Goal: Obtain resource: Download file/media

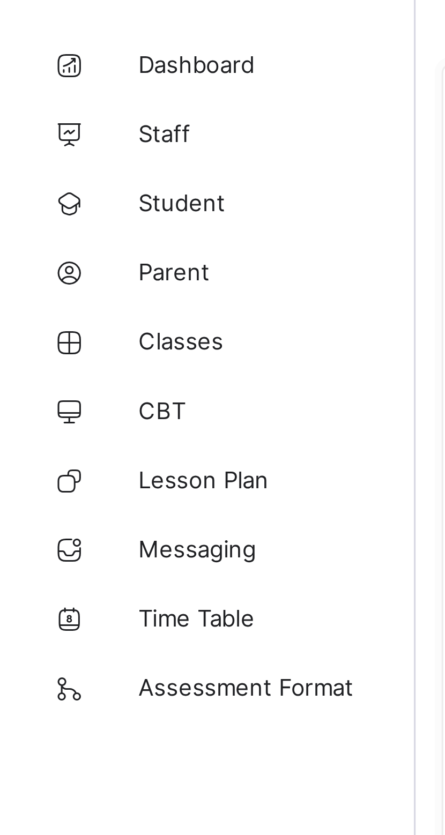
click at [62, 151] on span "Classes" at bounding box center [86, 150] width 86 height 9
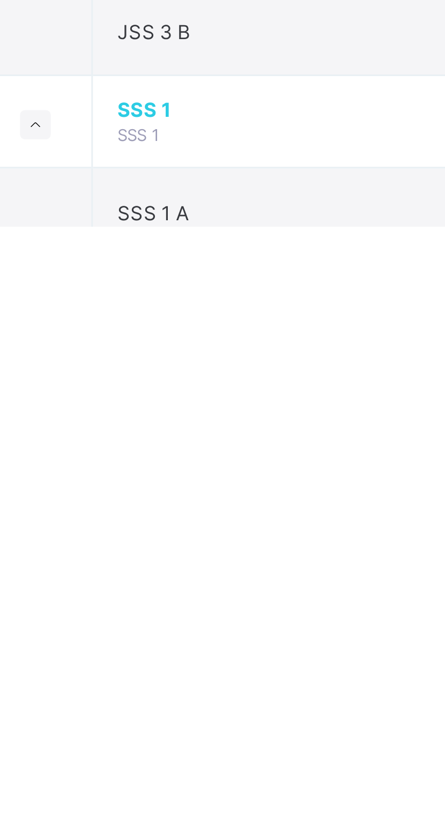
scroll to position [423, 0]
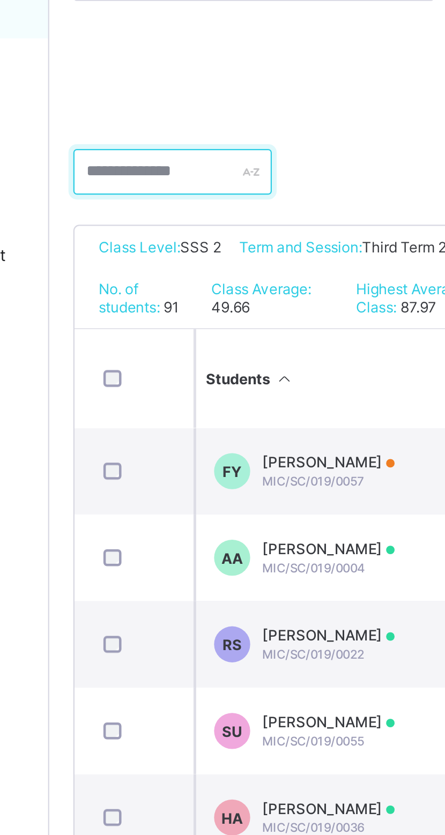
click at [175, 263] on input "text" at bounding box center [183, 263] width 88 height 20
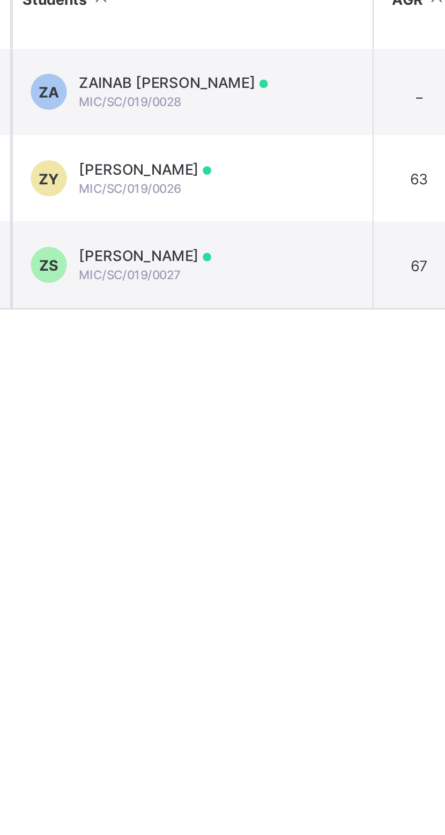
type input "*****"
click at [283, 472] on div "ZAINAB SULAIMAN SULAIMAN MIC/SC/019/0027" at bounding box center [253, 474] width 59 height 16
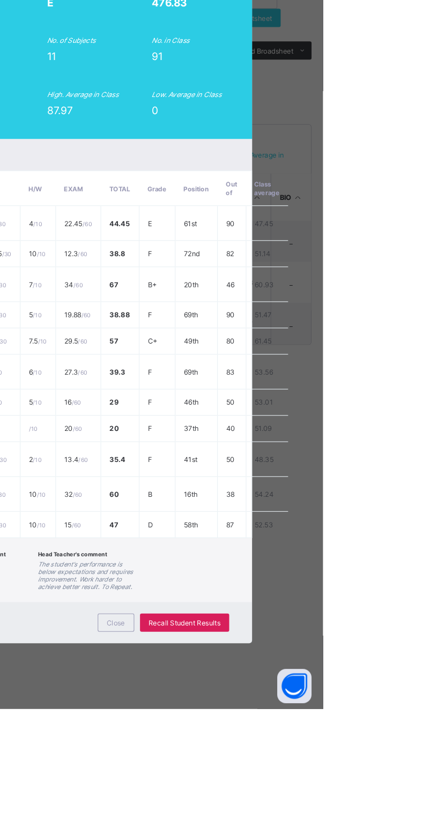
click at [420, 105] on span "View Reportsheet" at bounding box center [396, 97] width 47 height 16
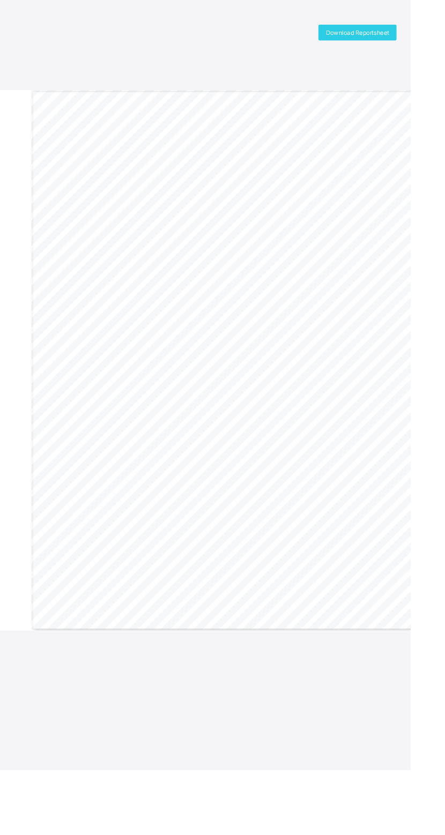
scroll to position [1, 0]
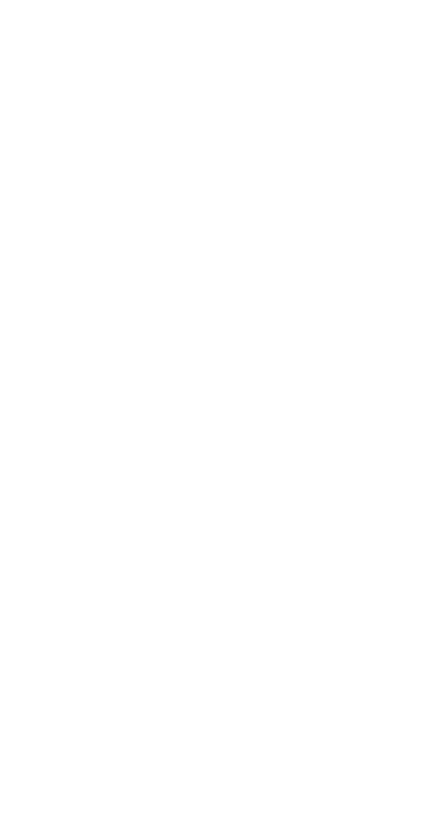
scroll to position [317, 0]
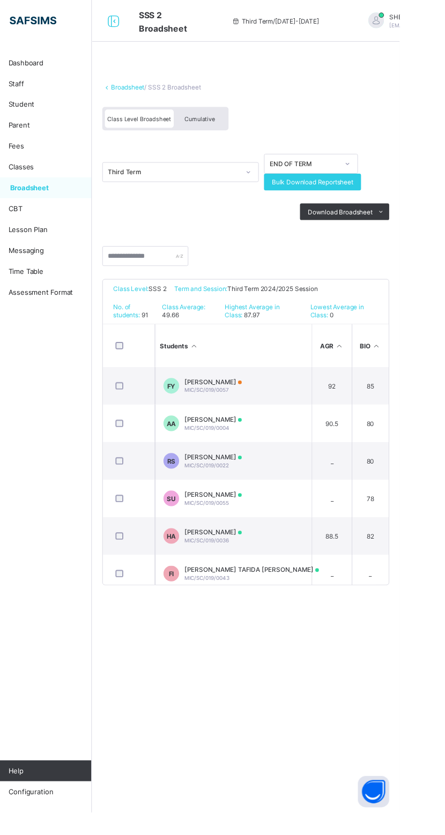
click at [250, 121] on span "Cumulative" at bounding box center [239, 122] width 31 height 8
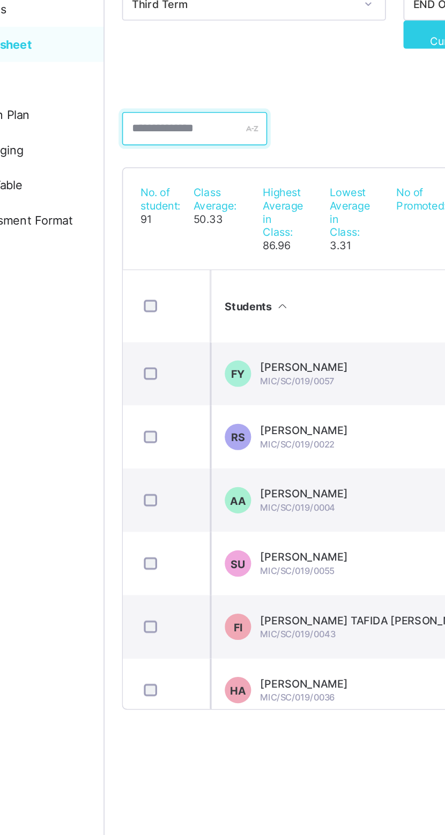
click at [197, 241] on input "text" at bounding box center [183, 244] width 88 height 20
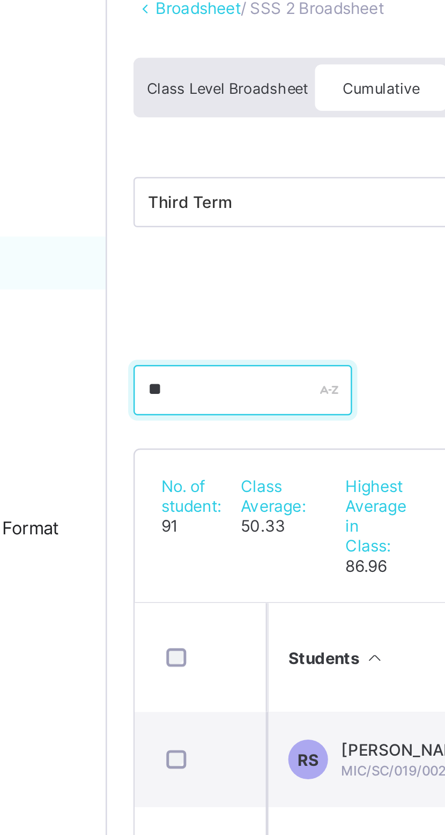
type input "*"
click at [182, 243] on input "text" at bounding box center [183, 244] width 88 height 20
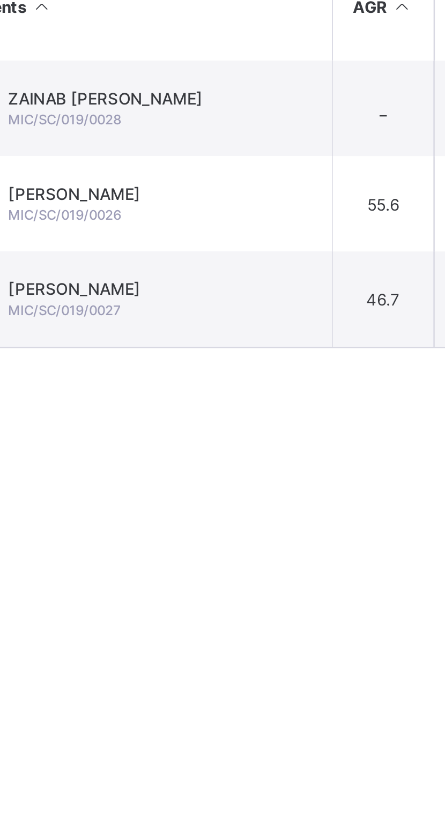
type input "******"
click at [277, 469] on div "ZAINAB SULAIMAN SULAIMAN MIC/SC/019/0027" at bounding box center [251, 471] width 54 height 16
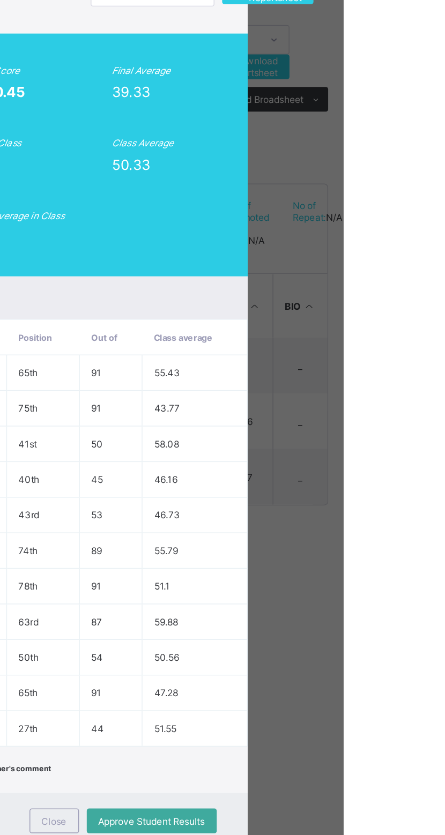
click at [416, 143] on span "View Reportsheet" at bounding box center [392, 135] width 47 height 16
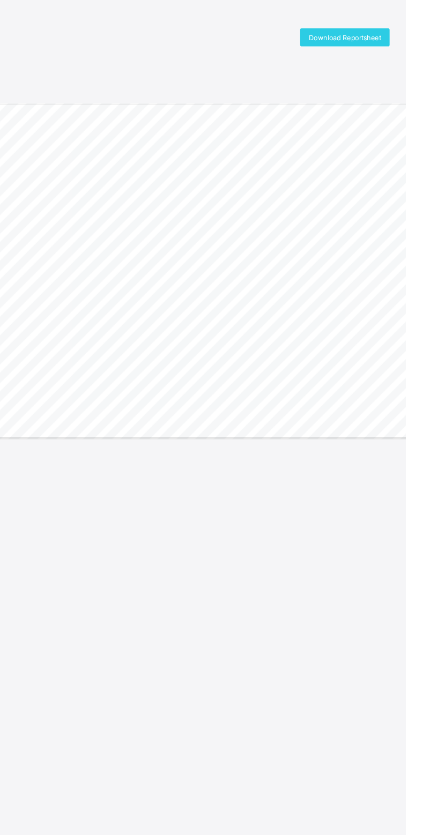
click at [406, 35] on span "Download Reportsheet" at bounding box center [387, 36] width 69 height 8
